Goal: Transaction & Acquisition: Purchase product/service

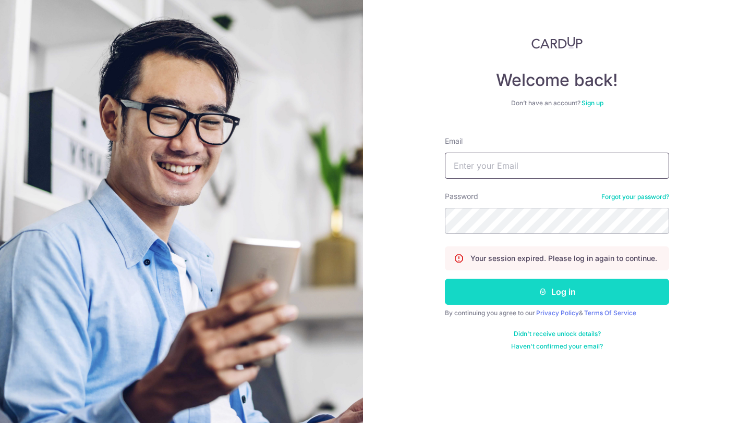
type input "limcheewan@gmail.com"
click at [520, 289] on button "Log in" at bounding box center [557, 292] width 224 height 26
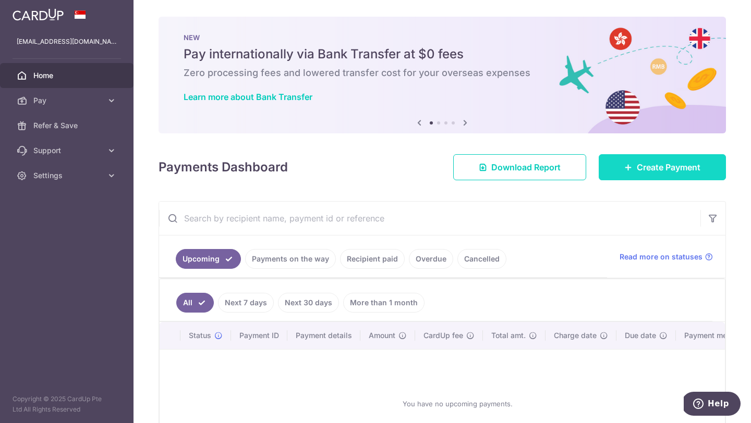
click at [608, 169] on link "Create Payment" at bounding box center [662, 167] width 127 height 26
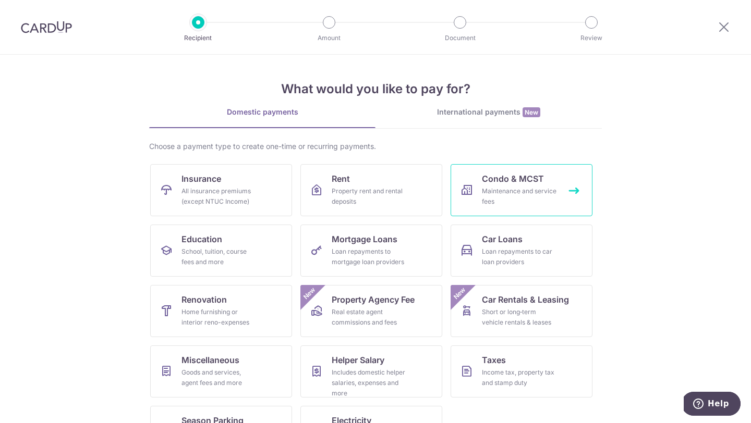
click at [487, 196] on div "Maintenance and service fees" at bounding box center [519, 196] width 75 height 21
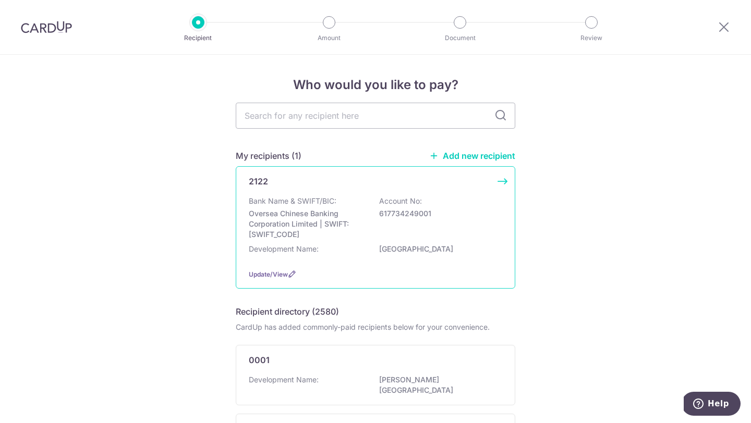
click at [345, 230] on p "Oversea Chinese Banking Corporation Limited | SWIFT: [SWIFT_CODE]" at bounding box center [307, 224] width 117 height 31
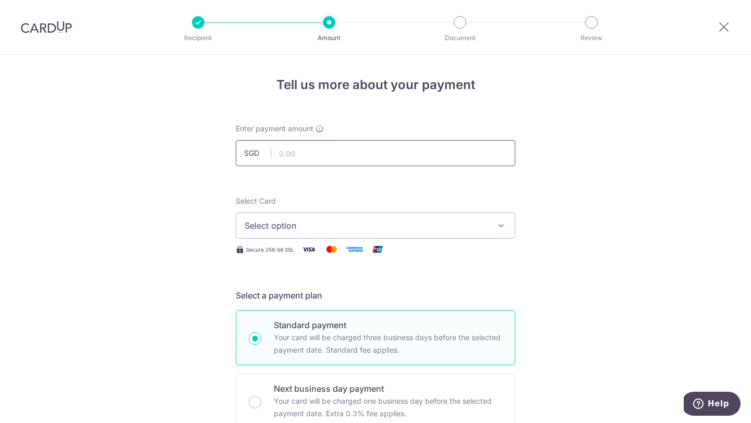
click at [299, 158] on input "text" at bounding box center [376, 153] width 280 height 26
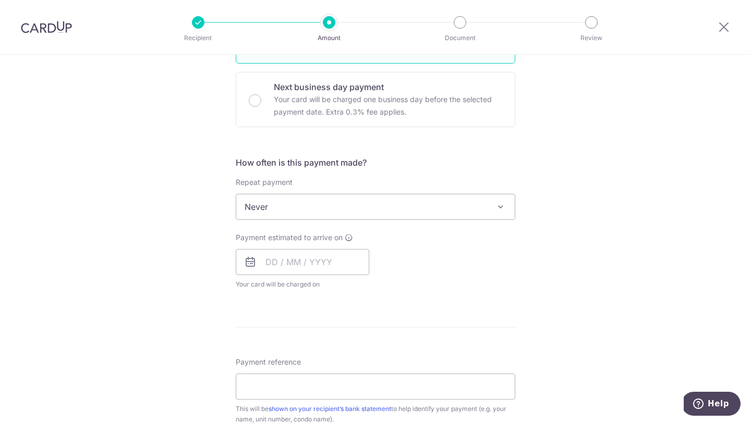
scroll to position [303, 0]
type input "1,556.52"
click at [324, 259] on input "text" at bounding box center [303, 261] width 134 height 26
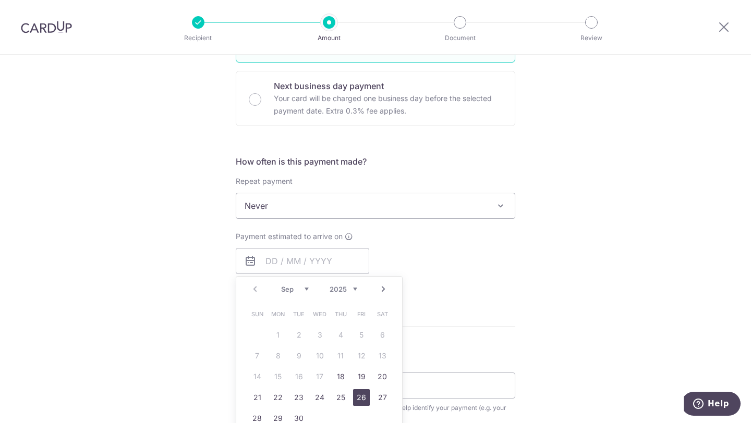
click at [359, 395] on link "26" at bounding box center [361, 398] width 17 height 17
type input "26/09/2025"
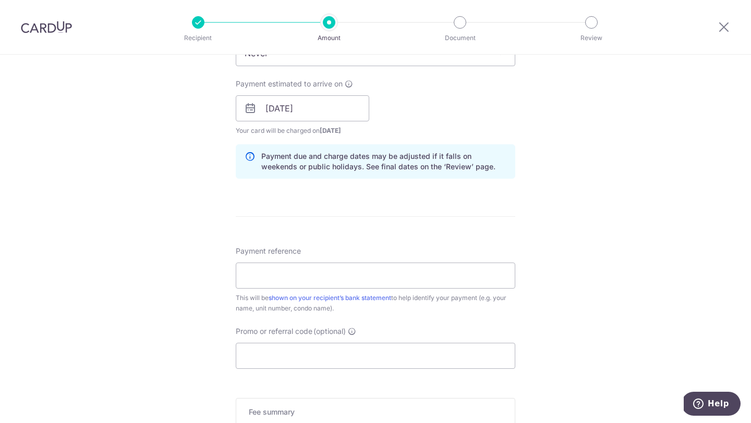
scroll to position [461, 0]
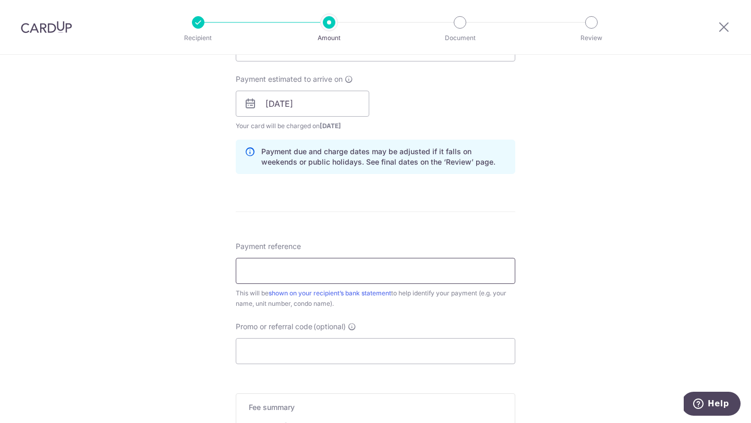
click at [404, 281] on input "Payment reference" at bounding box center [376, 271] width 280 height 26
click at [244, 270] on input "9 0402" at bounding box center [376, 271] width 280 height 26
click at [266, 269] on input "Blk9 0402" at bounding box center [376, 271] width 280 height 26
type input "Blk9 0402"
click at [443, 354] on input "Promo or referral code (optional)" at bounding box center [376, 351] width 280 height 26
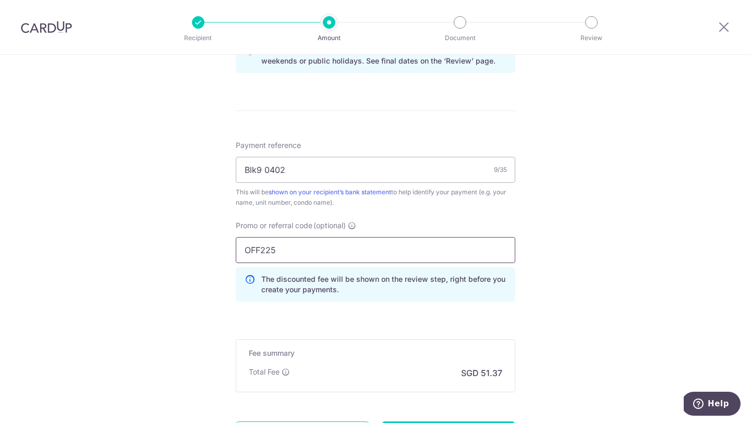
scroll to position [562, 0]
type input "OFF225"
click at [440, 295] on div "The discounted fee will be shown on the review step, right before you create yo…" at bounding box center [376, 284] width 280 height 34
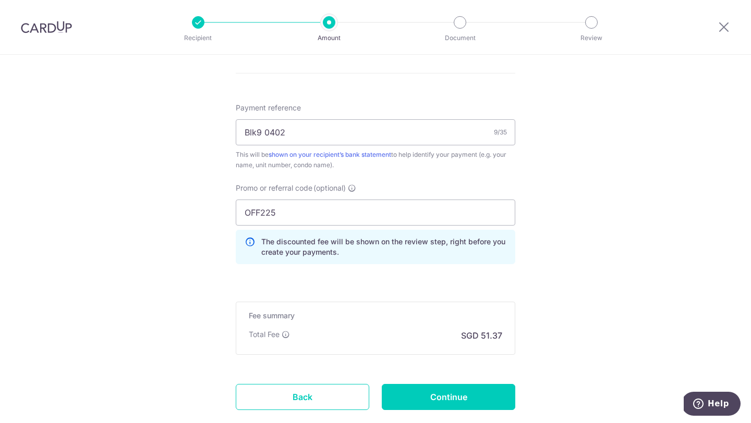
scroll to position [607, 0]
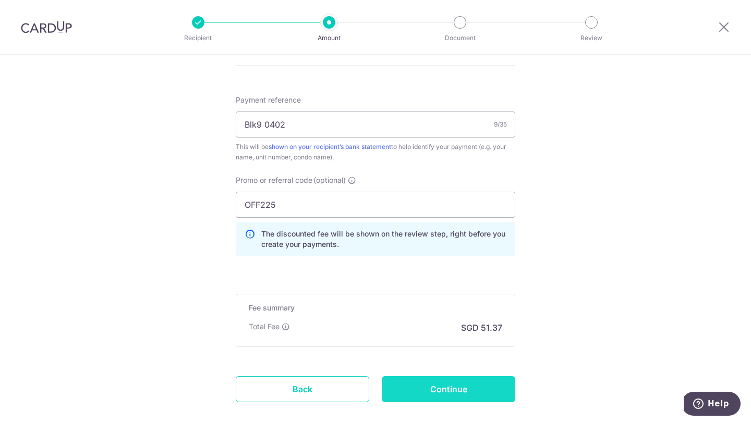
click at [443, 395] on input "Continue" at bounding box center [449, 390] width 134 height 26
type input "Create Schedule"
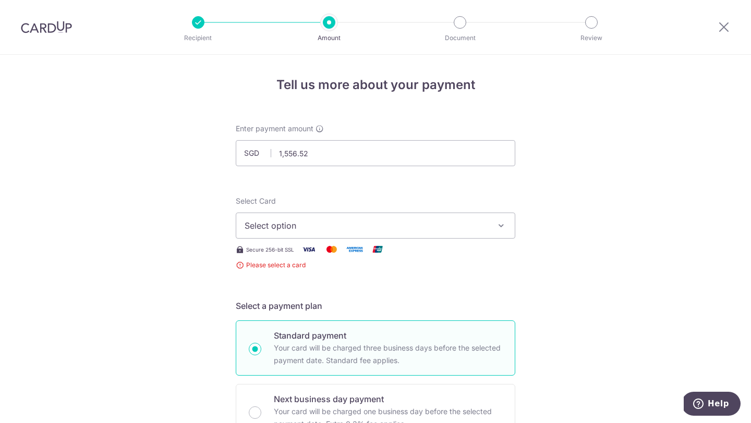
click at [403, 228] on span "Select option" at bounding box center [366, 226] width 243 height 13
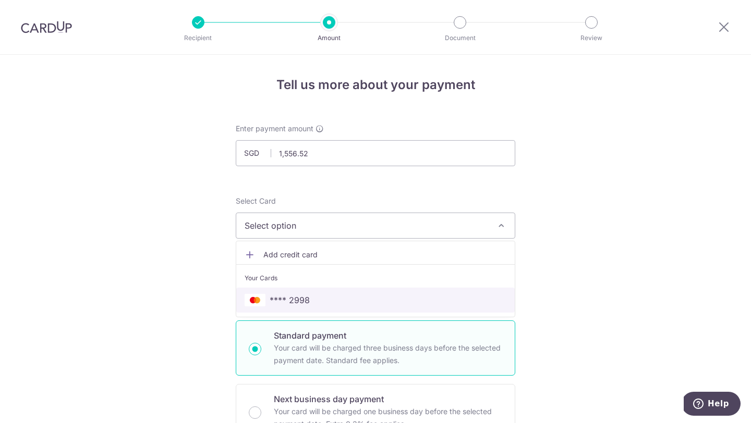
click at [358, 301] on span "**** 2998" at bounding box center [376, 300] width 262 height 13
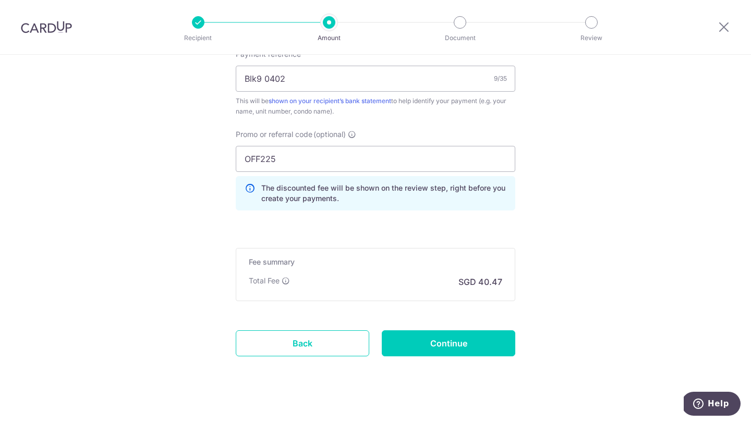
scroll to position [653, 0]
click at [426, 350] on input "Continue" at bounding box center [449, 343] width 134 height 26
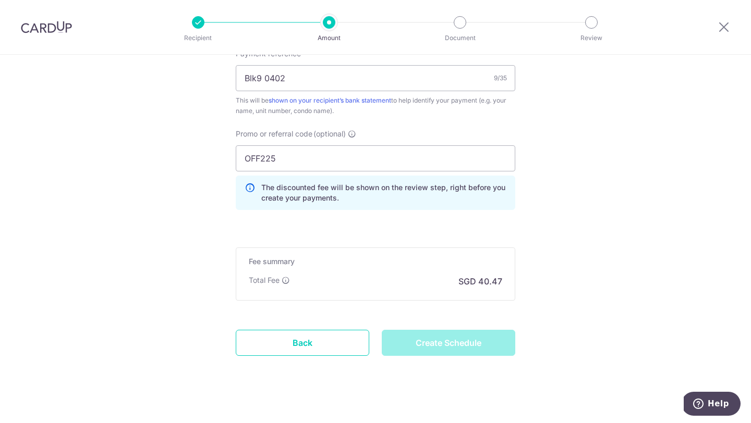
type input "Create Schedule"
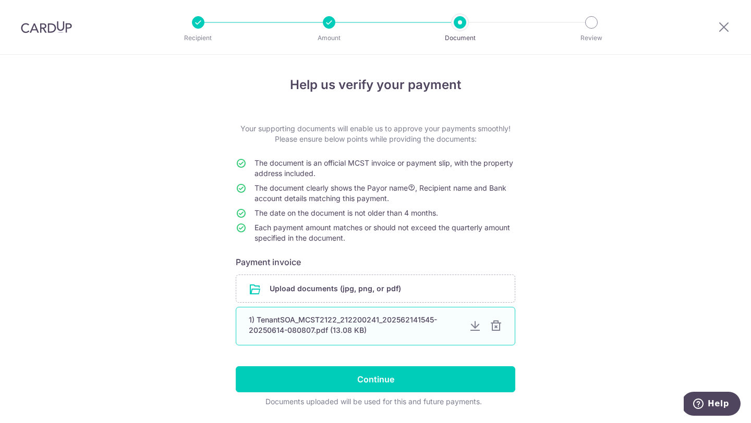
click at [494, 330] on div at bounding box center [496, 326] width 13 height 13
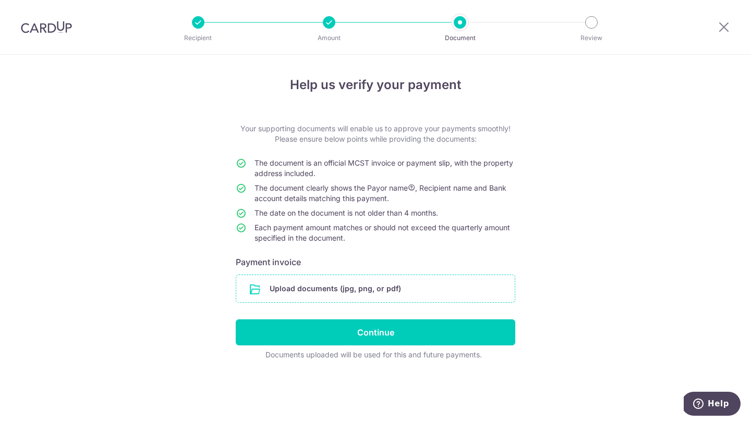
click at [321, 288] on input "file" at bounding box center [375, 288] width 278 height 27
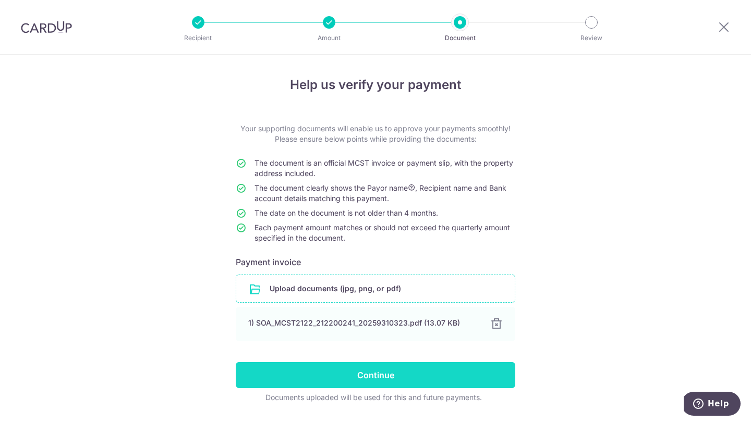
click at [427, 372] on input "Continue" at bounding box center [376, 375] width 280 height 26
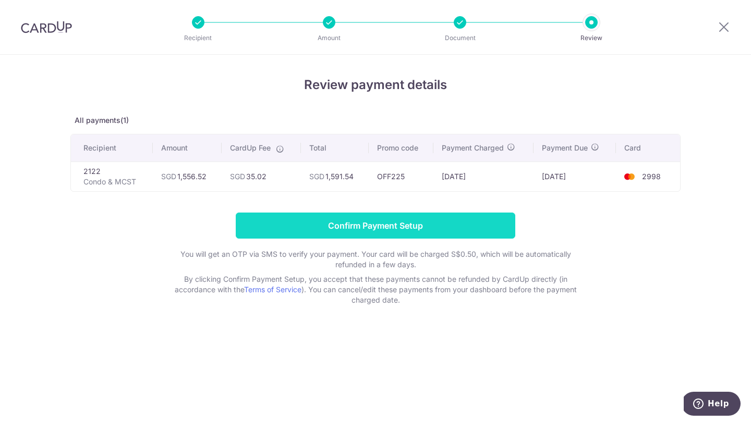
click at [390, 224] on input "Confirm Payment Setup" at bounding box center [376, 226] width 280 height 26
